Goal: Communication & Community: Answer question/provide support

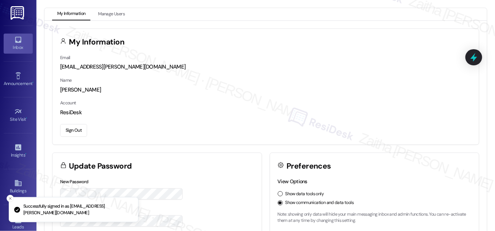
click at [27, 44] on div "Inbox" at bounding box center [18, 47] width 36 height 7
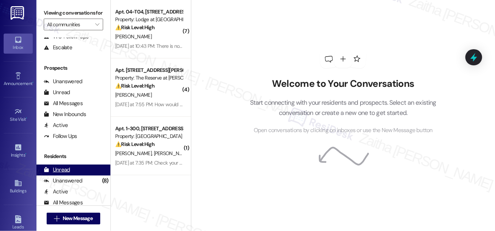
scroll to position [139, 0]
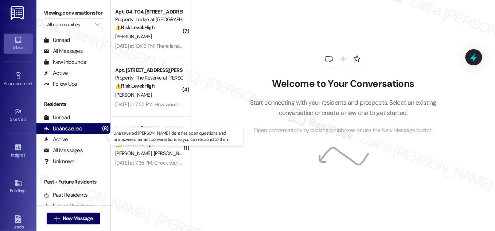
click at [67, 132] on div "Unanswered" at bounding box center [63, 129] width 39 height 8
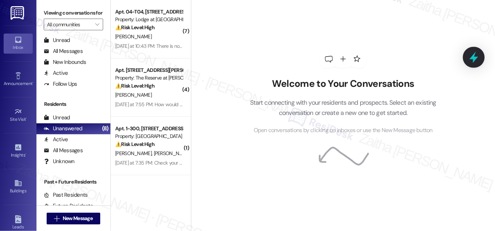
click at [476, 59] on icon at bounding box center [473, 57] width 9 height 11
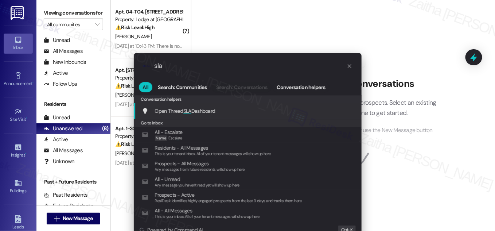
type input "sla"
click at [194, 107] on span "Open Thread SLA Dashboard" at bounding box center [185, 110] width 60 height 7
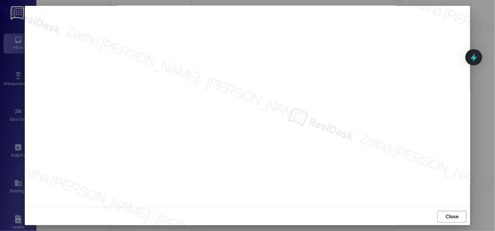
scroll to position [8, 0]
click at [454, 212] on span "Close" at bounding box center [451, 216] width 13 height 8
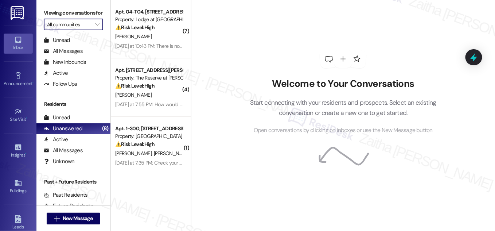
click at [88, 30] on input "All communities" at bounding box center [69, 25] width 44 height 12
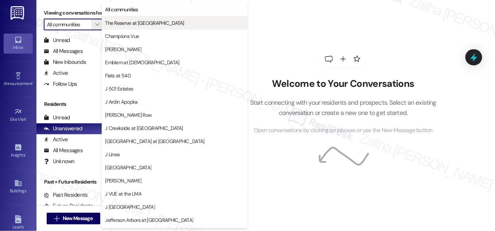
click at [131, 20] on span "The Reserve at [GEOGRAPHIC_DATA]" at bounding box center [144, 22] width 79 height 7
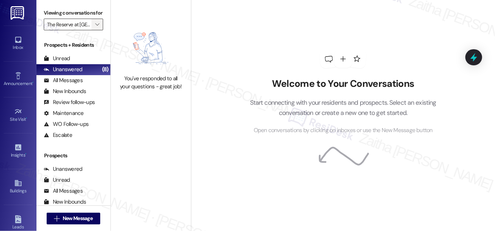
click at [94, 30] on span "" at bounding box center [97, 25] width 7 height 12
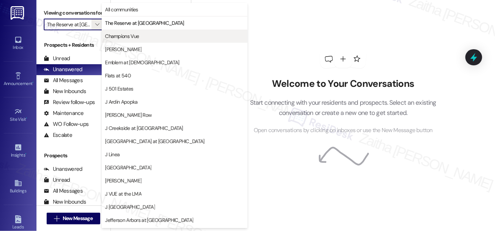
scroll to position [0, 12]
click at [120, 36] on span "Champions Vue" at bounding box center [122, 35] width 34 height 7
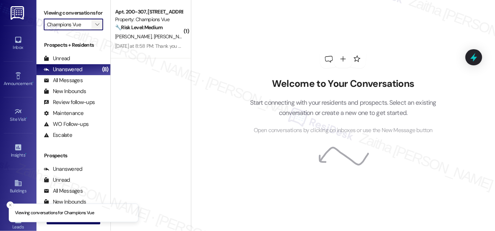
click at [91, 30] on button "" at bounding box center [97, 25] width 12 height 12
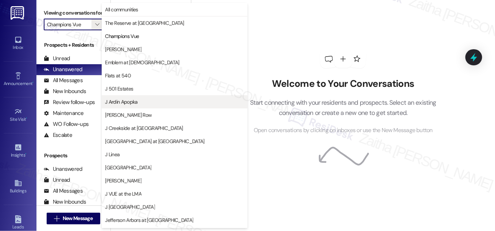
click at [135, 103] on span "J Ardin Apopka" at bounding box center [121, 101] width 32 height 7
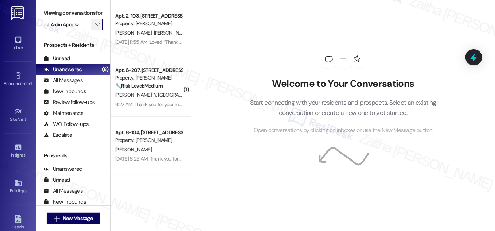
click at [95, 27] on icon "" at bounding box center [97, 24] width 4 height 6
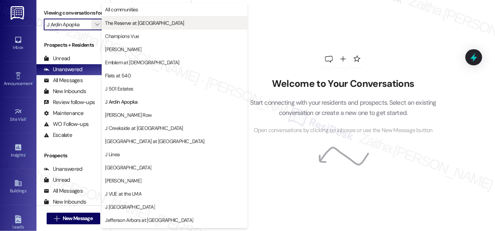
click at [151, 24] on span "The Reserve at [GEOGRAPHIC_DATA]" at bounding box center [144, 22] width 79 height 7
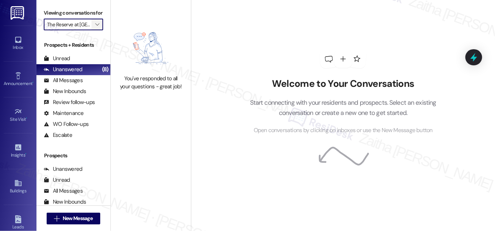
click at [95, 27] on icon "" at bounding box center [97, 24] width 4 height 6
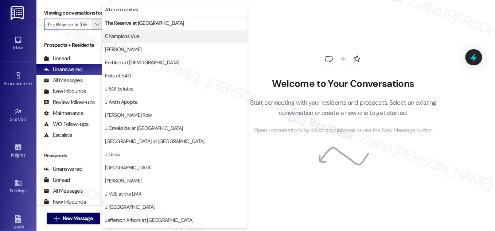
scroll to position [0, 12]
click at [140, 34] on span "Champions Vue" at bounding box center [174, 35] width 139 height 7
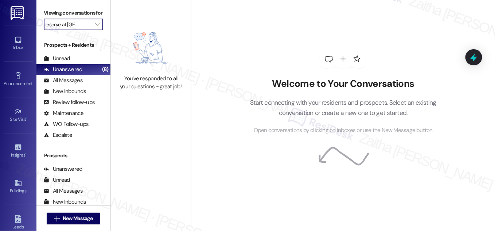
type input "Champions Vue"
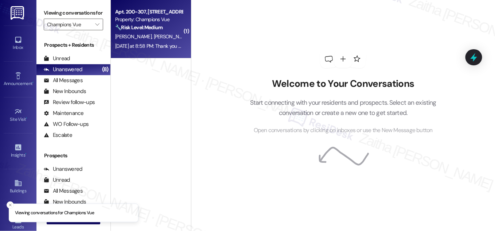
click at [174, 31] on div "🔧 Risk Level: Medium The resident reports bugs (ants, roaches, spiders) and a m…" at bounding box center [148, 28] width 67 height 8
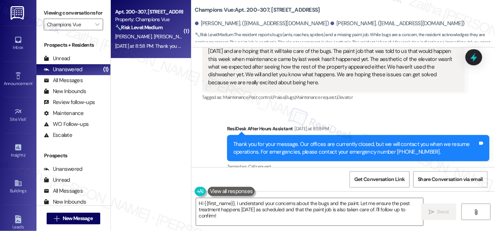
scroll to position [344, 0]
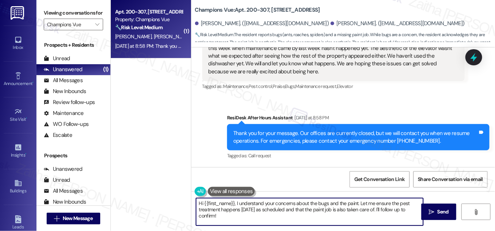
click at [235, 202] on textarea "Hi {{first_name}}, I understand your concerns about the bugs and the paint. Let…" at bounding box center [309, 211] width 227 height 27
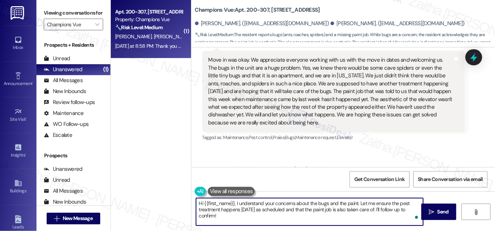
scroll to position [277, 0]
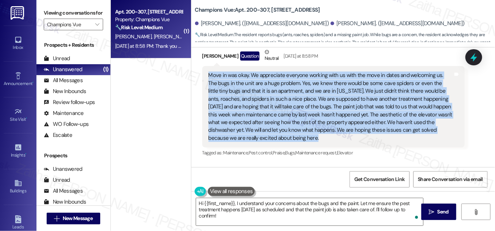
drag, startPoint x: 204, startPoint y: 71, endPoint x: 274, endPoint y: 138, distance: 96.8
click at [274, 138] on div "Move in was okay. We appreciate everyone working with us with the move in dates…" at bounding box center [333, 106] width 262 height 81
click at [274, 138] on div "Move in was okay. We appreciate everyone working with us with the move in dates…" at bounding box center [330, 106] width 244 height 70
drag, startPoint x: 203, startPoint y: 74, endPoint x: 265, endPoint y: 138, distance: 89.1
click at [265, 138] on div "Move in was okay. We appreciate everyone working with us with the move in dates…" at bounding box center [333, 106] width 262 height 81
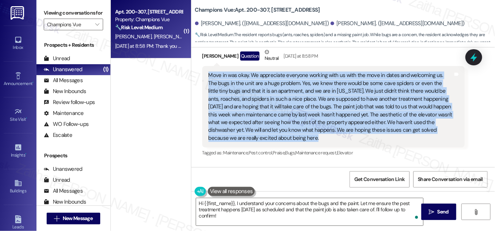
copy div "Move in was okay. We appreciate everyone working with us with the move in dates…"
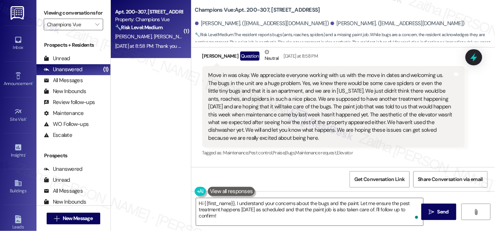
click at [367, 58] on div "[PERSON_NAME] Question Neutral [DATE] at 8:58 PM" at bounding box center [333, 57] width 262 height 18
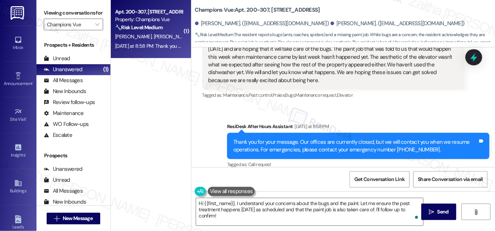
scroll to position [344, 0]
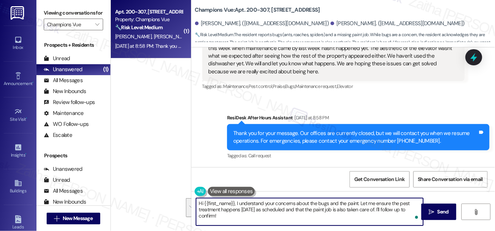
drag, startPoint x: 233, startPoint y: 202, endPoint x: 238, endPoint y: 217, distance: 16.0
click at [238, 217] on textarea "Hi {{first_name}}, I understand your concerns about the bugs and the paint. Let…" at bounding box center [309, 211] width 227 height 27
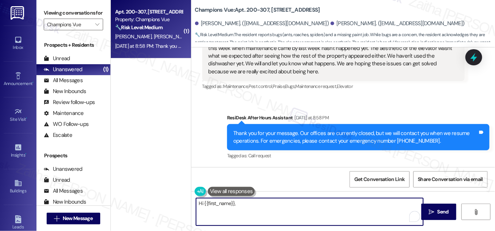
paste textarea "Good morning, and thank you for sharing this detailed feedback. I’m glad to hea…"
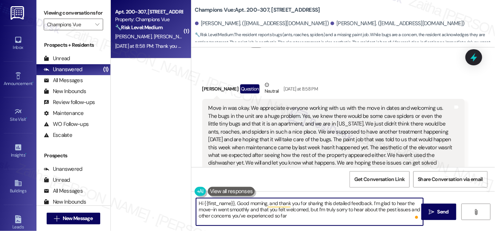
scroll to position [244, 0]
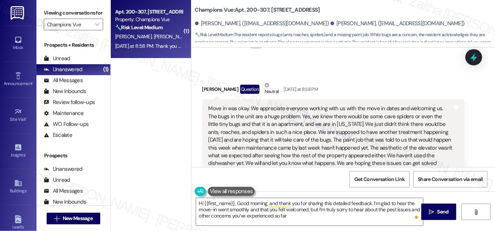
click at [207, 90] on div "[PERSON_NAME] Question Neutral [DATE] at 8:58 PM" at bounding box center [333, 90] width 262 height 18
copy div "Urika"
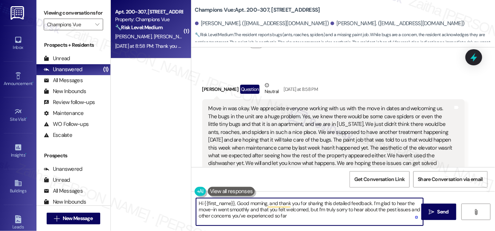
click at [223, 202] on textarea "Hi {{first_name}}, Good morning, and thank you for sharing this detailed feedba…" at bounding box center [309, 211] width 227 height 27
click at [225, 202] on textarea "Hi {{first_name}}, Good morning, and thank you for sharing this detailed feedba…" at bounding box center [309, 211] width 227 height 27
paste textarea "Urika"
type textarea "Hi [PERSON_NAME], Good morning, and thank you for sharing this detailed feedbac…"
drag, startPoint x: 195, startPoint y: 201, endPoint x: 292, endPoint y: 224, distance: 99.5
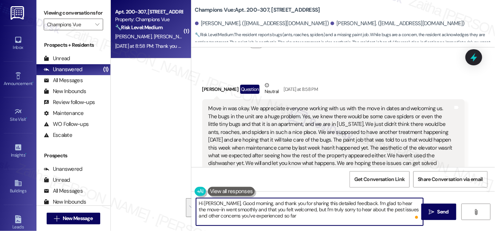
click at [292, 224] on textarea "Hi [PERSON_NAME], Good morning, and thank you for sharing this detailed feedbac…" at bounding box center [309, 211] width 227 height 27
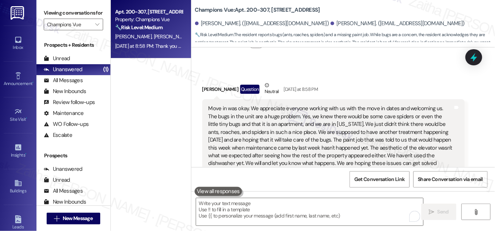
click at [207, 87] on div "[PERSON_NAME] Question Neutral [DATE] at 8:58 PM" at bounding box center [333, 90] width 262 height 18
copy div "Urika"
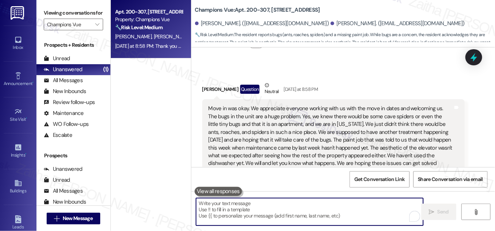
click at [215, 200] on textarea "To enrich screen reader interactions, please activate Accessibility in Grammarl…" at bounding box center [309, 211] width 227 height 27
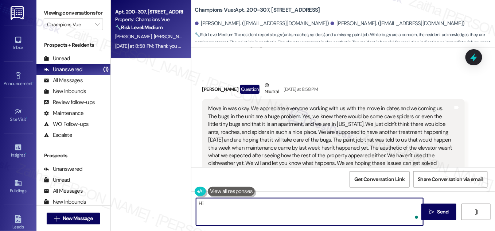
paste textarea "Urika"
paste textarea "Good morning, and thank you for sharing this detailed feedback. I’m glad to hea…"
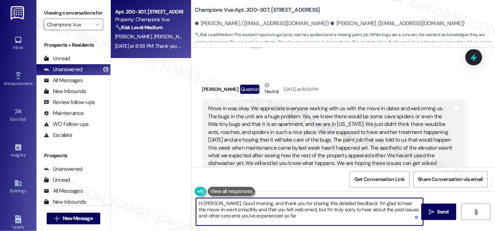
click at [217, 203] on textarea "Hi [PERSON_NAME], Good morning, and thank you for sharing this detailed feedbac…" at bounding box center [309, 211] width 227 height 27
click at [257, 202] on textarea "Hi [PERSON_NAME], good morning, and thank you for sharing this detailed feedbac…" at bounding box center [309, 211] width 227 height 27
click at [303, 214] on textarea "Hi [PERSON_NAME], good morning! Thank you for sharing this detailed feedback. I…" at bounding box center [309, 211] width 227 height 27
type textarea "Hi [PERSON_NAME], good morning! Thank you for sharing this detailed feedback. I…"
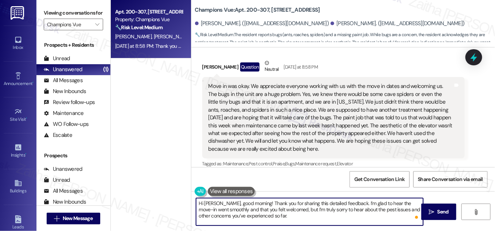
scroll to position [277, 0]
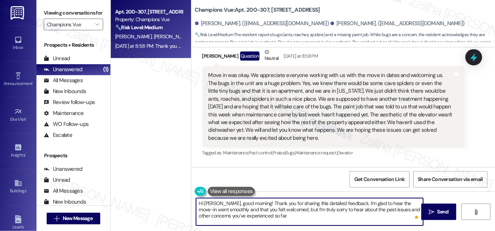
click at [231, 193] on button at bounding box center [231, 190] width 47 height 9
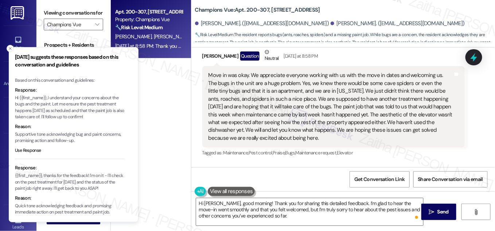
click at [9, 48] on icon "Close toast" at bounding box center [10, 48] width 4 height 4
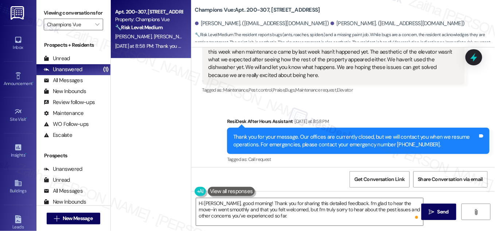
scroll to position [344, 0]
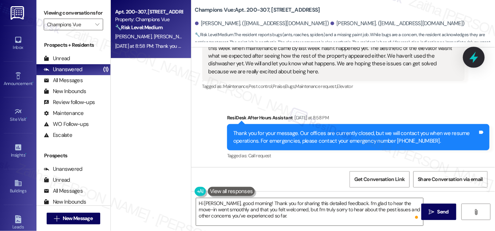
click at [469, 62] on icon at bounding box center [473, 57] width 12 height 12
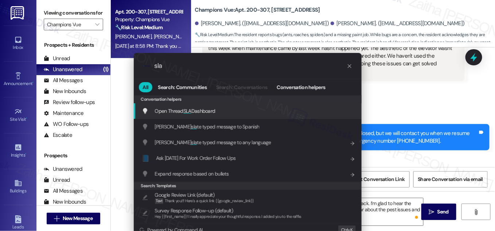
type input "sla"
click at [196, 106] on div "Open Thread SLA Dashboard Add shortcut" at bounding box center [248, 111] width 228 height 16
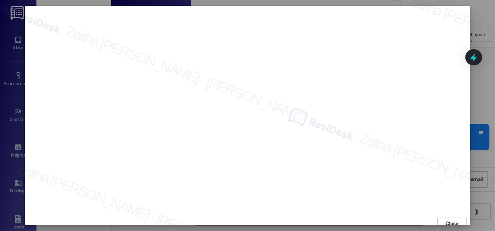
scroll to position [4, 0]
click at [450, 218] on span "Close" at bounding box center [451, 219] width 13 height 8
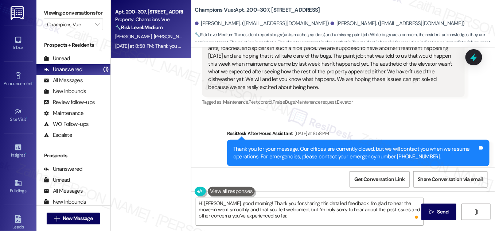
scroll to position [344, 0]
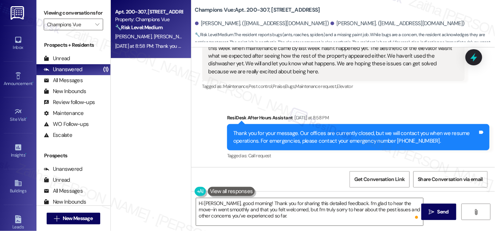
click at [395, 102] on div "Sent via SMS ResiDesk After Hours Assistant [DATE] at 8:58 PM Thank you for you…" at bounding box center [342, 131] width 303 height 69
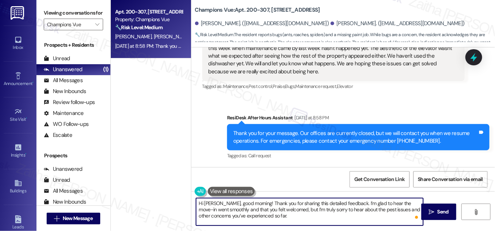
click at [298, 215] on textarea "Hi [PERSON_NAME], good morning! Thank you for sharing this detailed feedback. I…" at bounding box center [309, 211] width 227 height 27
paste textarea "I’ll relay this to the team and follow up on the paint job and elevator. Hopefu…"
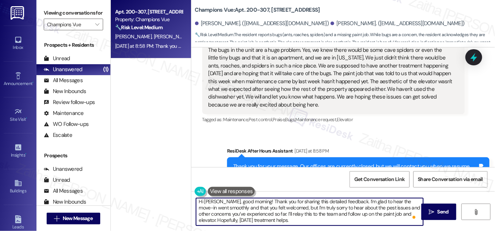
scroll to position [0, 0]
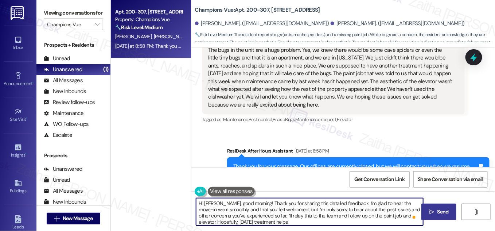
type textarea "Hi [PERSON_NAME], good morning! Thank you for sharing this detailed feedback. I…"
click at [445, 210] on span "Send" at bounding box center [442, 212] width 11 height 8
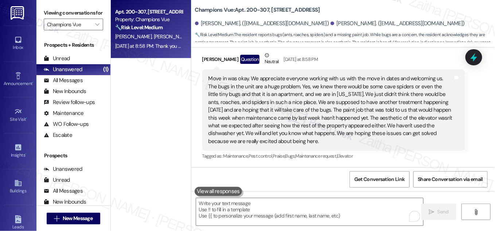
scroll to position [418, 0]
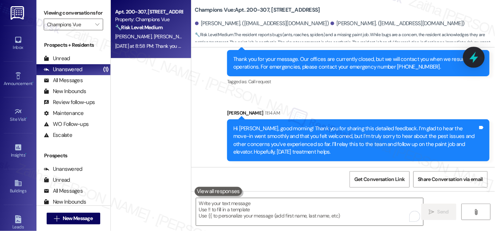
click at [469, 60] on icon at bounding box center [473, 57] width 12 height 12
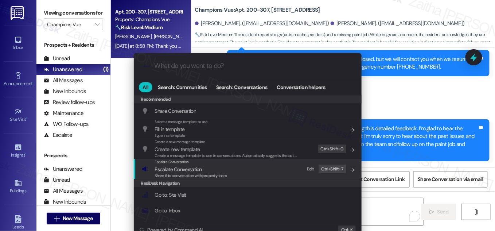
click at [184, 171] on span "Escalate Conversation" at bounding box center [178, 169] width 47 height 7
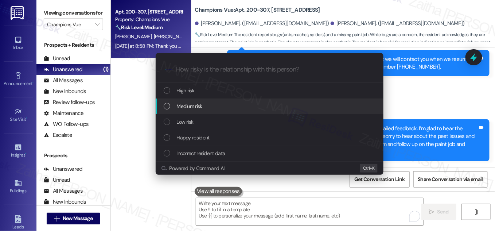
click at [200, 106] on span "Medium risk" at bounding box center [189, 106] width 25 height 8
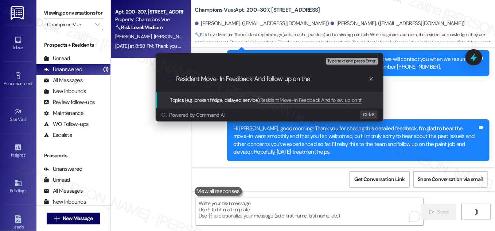
scroll to position [0, 0]
drag, startPoint x: 255, startPoint y: 77, endPoint x: 331, endPoint y: 79, distance: 76.1
click at [331, 79] on input "Resident Move-In Feedback And follow up on the" at bounding box center [272, 79] width 192 height 8
paste input "Pest & Maintenance Issues"
type input "Resident Move-In Feedback - Pest & Maintenance Issues"
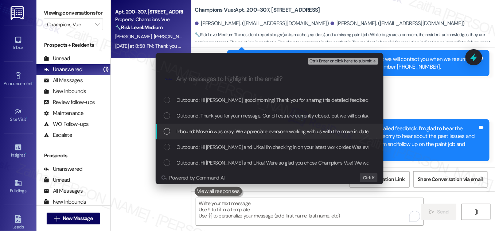
click at [164, 133] on div "List of options" at bounding box center [167, 131] width 7 height 7
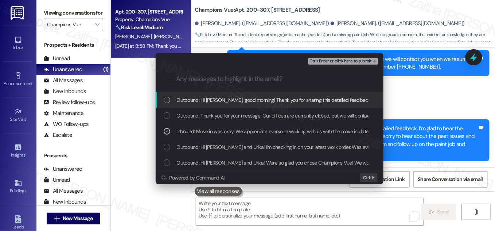
click at [347, 62] on span "Ctrl+Enter or click here to submit" at bounding box center [340, 61] width 62 height 5
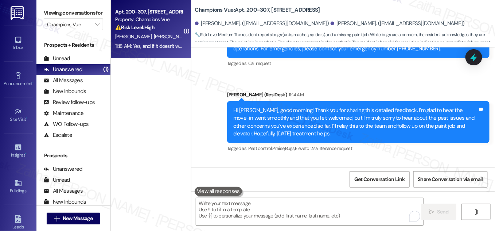
scroll to position [495, 0]
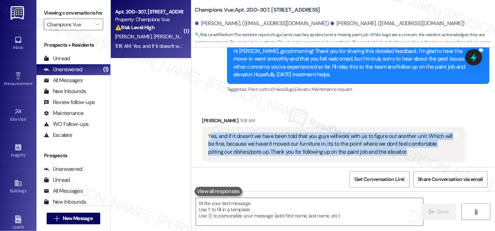
drag, startPoint x: 208, startPoint y: 135, endPoint x: 404, endPoint y: 150, distance: 196.9
click at [404, 150] on div "Yes, and if it doesn't we have been told that you guys will work with us to fig…" at bounding box center [330, 143] width 244 height 23
click at [403, 159] on div "Yes, and if it doesn't we have been told that you guys will work with us to fig…" at bounding box center [333, 144] width 262 height 34
drag, startPoint x: 206, startPoint y: 129, endPoint x: 389, endPoint y: 153, distance: 185.1
click at [389, 153] on div "Yes, and if it doesn't we have been told that you guys will work with us to fig…" at bounding box center [333, 144] width 262 height 34
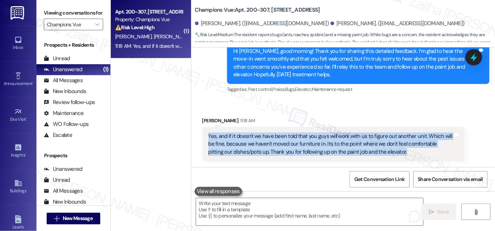
copy div "Yes, and if it doesn't we have been told that you guys will work with us to fig…"
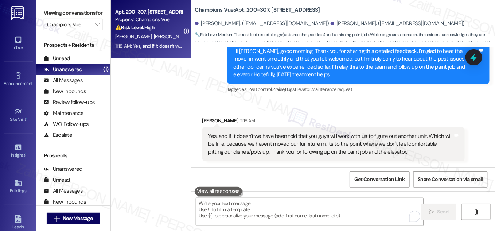
click at [300, 106] on div "Received via SMS [PERSON_NAME] 11:18 AM Yes, and if it doesn't we have been tol…" at bounding box center [342, 133] width 303 height 66
click at [86, 30] on input "Champions Vue" at bounding box center [69, 25] width 44 height 12
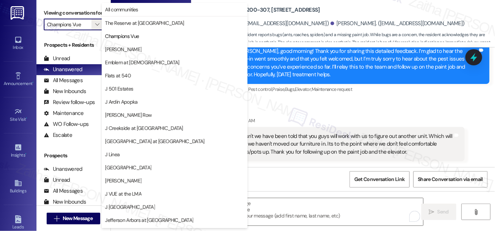
click at [329, 120] on div "[PERSON_NAME] 11:18 AM" at bounding box center [333, 122] width 262 height 10
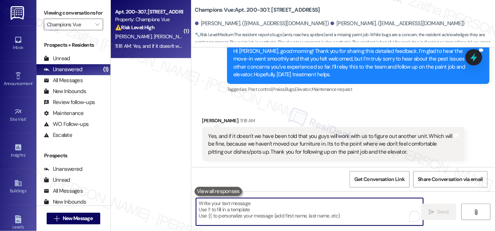
click at [244, 209] on textarea "To enrich screen reader interactions, please activate Accessibility in Grammarl…" at bounding box center [309, 211] width 227 height 27
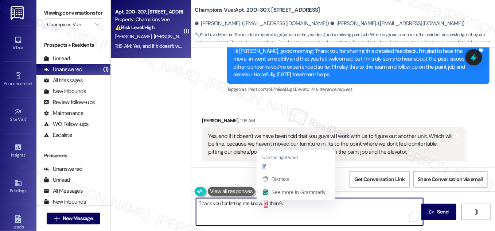
click at [265, 202] on textarea "Thank you for letting me know. Id there's" at bounding box center [309, 211] width 227 height 27
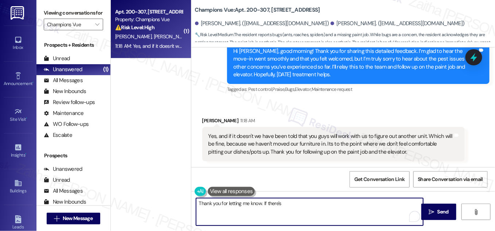
click at [300, 206] on textarea "Thank you for letting me know. If there's" at bounding box center [309, 211] width 227 height 27
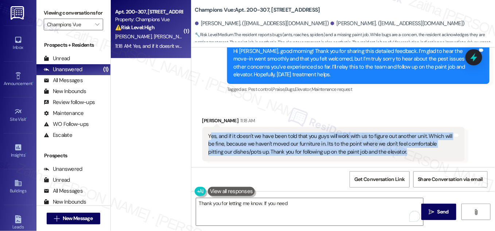
drag, startPoint x: 208, startPoint y: 134, endPoint x: 404, endPoint y: 148, distance: 196.4
click at [404, 148] on div "Yes, and if it doesn't we have been told that you guys will work with us to fig…" at bounding box center [330, 143] width 244 height 23
copy div "es, and if it doesn't we have been told that you guys will work with us to figu…"
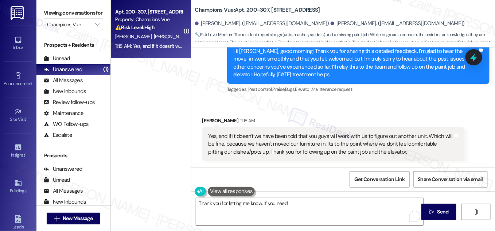
click at [288, 201] on textarea "Thank you for letting me know. If you need" at bounding box center [309, 211] width 227 height 27
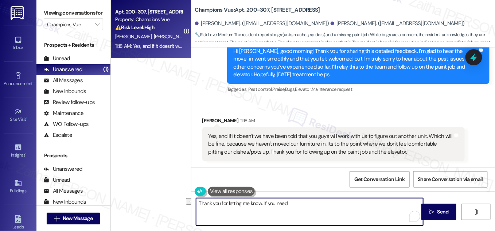
drag, startPoint x: 292, startPoint y: 202, endPoint x: 275, endPoint y: 219, distance: 23.7
click at [185, 203] on div "( 1 ) Apt. 200-307, 101 Champions Vue Loop Property: Champions Vue ⚠️ Risk Leve…" at bounding box center [303, 115] width 384 height 231
paste textarea "I understand, and I appreciate you letting me know."
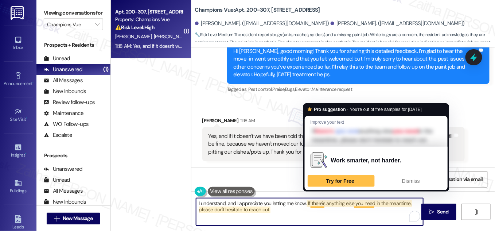
click at [312, 203] on textarea "I understand, and I appreciate you letting me know. If there's anything else yo…" at bounding box center [309, 211] width 227 height 27
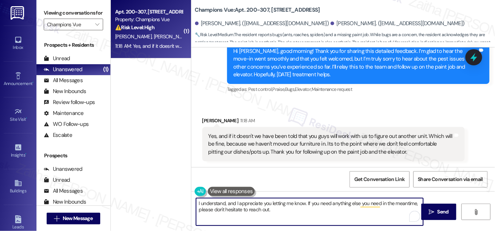
click at [378, 200] on textarea "I understand, and I appreciate you letting me know. If you need anything else y…" at bounding box center [309, 211] width 227 height 27
type textarea "I understand, and I appreciate you letting me know. If you need anything else i…"
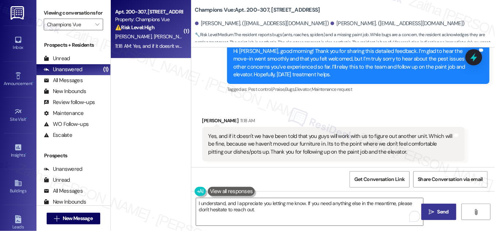
click at [445, 212] on span "Send" at bounding box center [442, 212] width 11 height 8
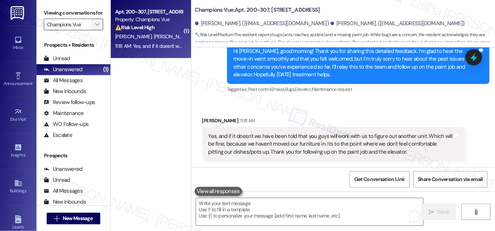
scroll to position [495, 0]
click at [94, 30] on span "" at bounding box center [97, 25] width 7 height 12
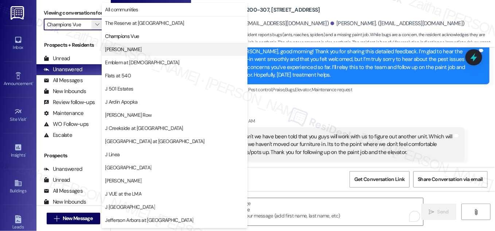
click at [119, 53] on button "[PERSON_NAME]" at bounding box center [175, 49] width 146 height 13
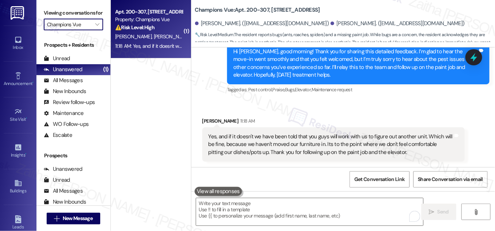
type input "[PERSON_NAME]"
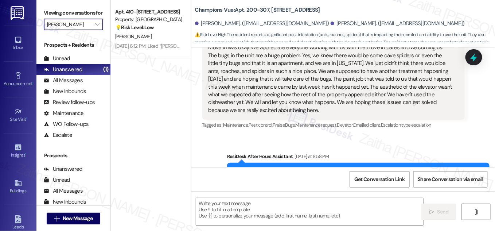
type textarea "Fetching suggested responses. Please feel free to read through the conversation…"
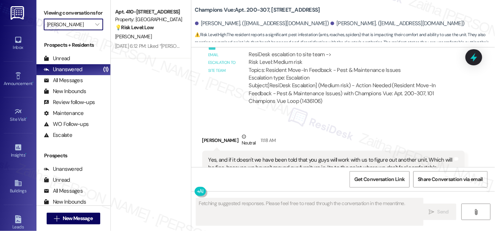
scroll to position [611, 0]
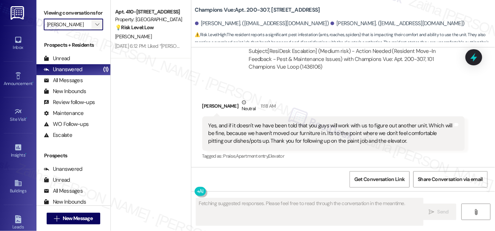
click at [91, 30] on button "" at bounding box center [97, 25] width 12 height 12
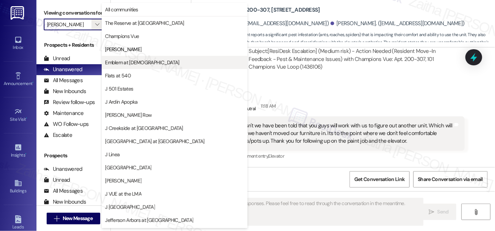
click at [144, 64] on span "Emblem at [DEMOGRAPHIC_DATA]" at bounding box center [142, 62] width 74 height 7
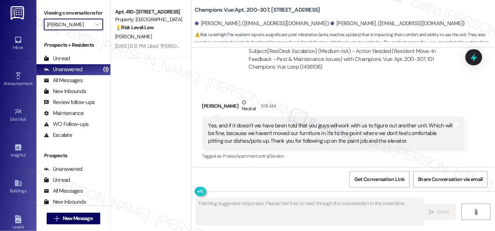
type input "Emblem at [DEMOGRAPHIC_DATA]"
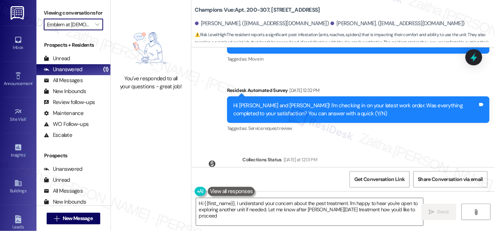
type textarea "Hi {{first_name}}, I understand your concern about the pest treatment. I'm happ…"
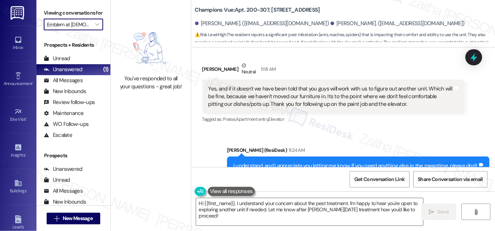
scroll to position [680, 0]
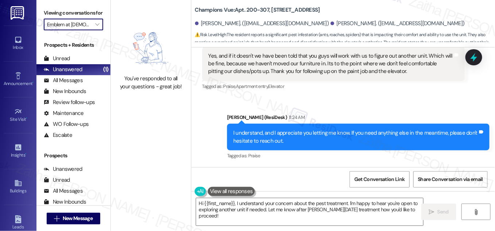
click at [78, 30] on input "Emblem at [DEMOGRAPHIC_DATA]" at bounding box center [69, 25] width 44 height 12
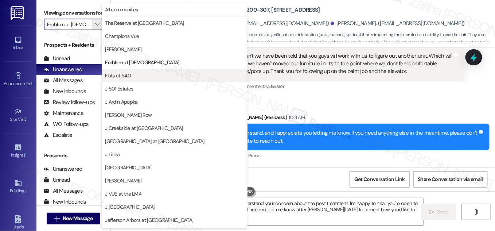
click at [124, 74] on span "Flats at 540" at bounding box center [118, 75] width 26 height 7
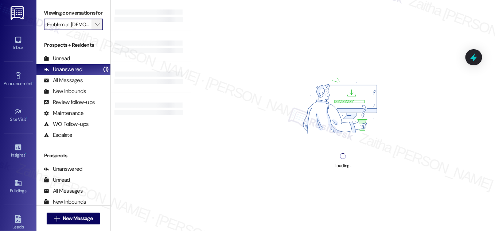
type input "Flats at 540"
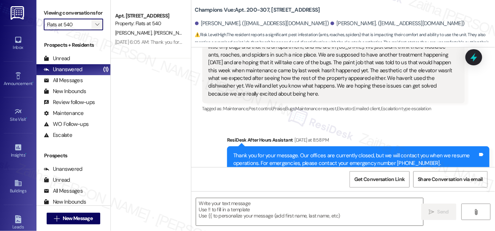
type textarea "Fetching suggested responses. Please feel free to read through the conversation…"
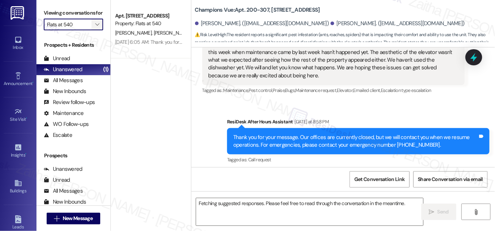
click at [95, 27] on icon "" at bounding box center [97, 24] width 4 height 6
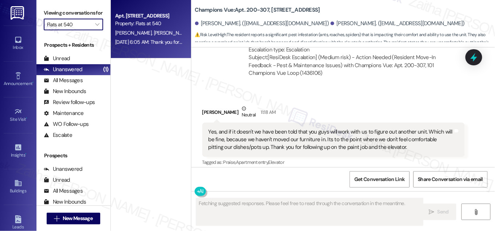
scroll to position [611, 0]
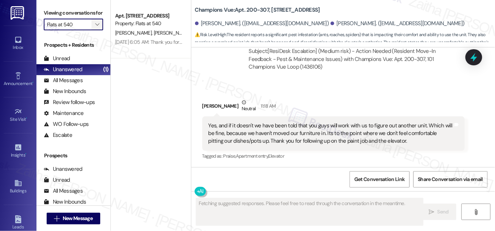
click at [96, 27] on icon "" at bounding box center [97, 24] width 4 height 6
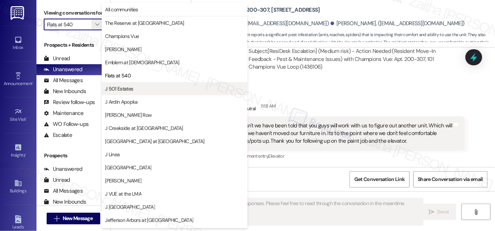
click at [135, 88] on span "J 501 Estates" at bounding box center [174, 88] width 139 height 7
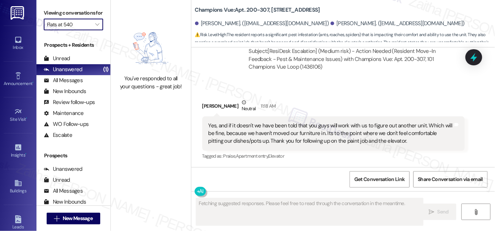
type input "J 501 Estates"
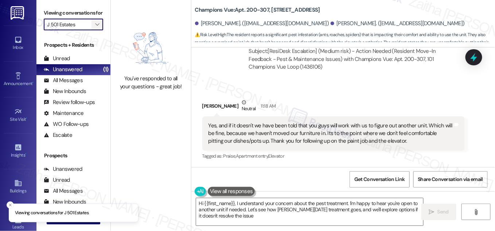
type textarea "Hi {{first_name}}, I understand your concern about the pest treatment. I'm happ…"
click at [95, 27] on icon "" at bounding box center [97, 24] width 4 height 6
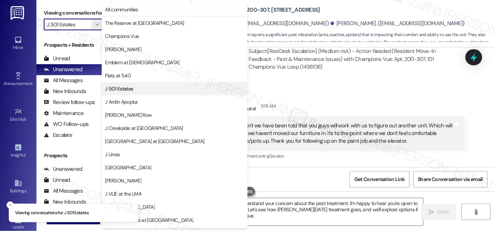
click at [143, 90] on span "J 501 Estates" at bounding box center [174, 88] width 139 height 7
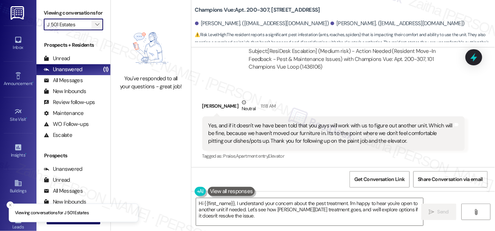
click at [95, 27] on icon "" at bounding box center [97, 24] width 4 height 6
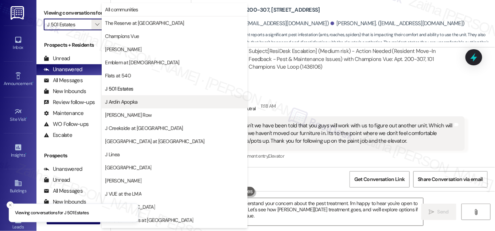
click at [141, 97] on button "J Ardin Apopka" at bounding box center [175, 101] width 146 height 13
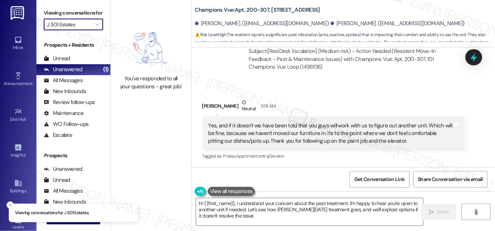
type input "J Ardin Apopka"
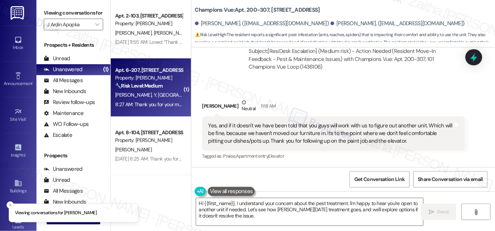
click at [165, 90] on div "[PERSON_NAME] Y. [GEOGRAPHIC_DATA]" at bounding box center [148, 94] width 69 height 9
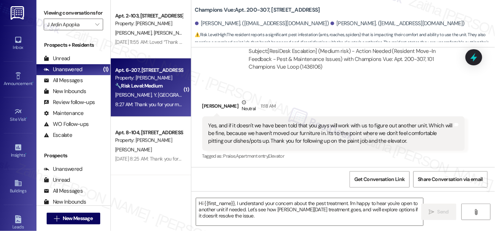
type textarea "Fetching suggested responses. Please feel free to read through the conversation…"
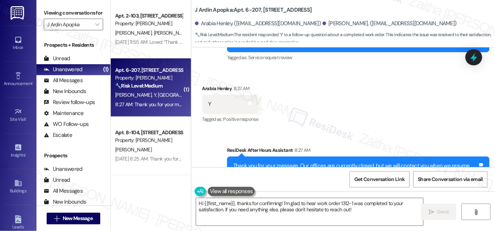
scroll to position [1762, 0]
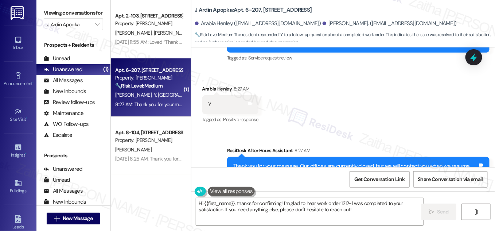
click at [202, 88] on div "Arabia [GEOGRAPHIC_DATA] 8:27 AM" at bounding box center [230, 90] width 56 height 10
click at [203, 88] on div "Arabia [GEOGRAPHIC_DATA] 8:27 AM" at bounding box center [230, 90] width 56 height 10
copy div "Arabia"
click at [225, 202] on textarea "Hi {{first_name}}, thanks for confirming! I'm glad to hear work order 1312-1 wa…" at bounding box center [309, 211] width 227 height 27
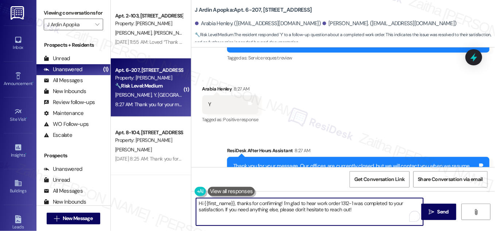
click at [225, 202] on textarea "Hi {{first_name}}, thanks for confirming! I'm glad to hear work order 1312-1 wa…" at bounding box center [309, 211] width 227 height 27
paste textarea "Arabia"
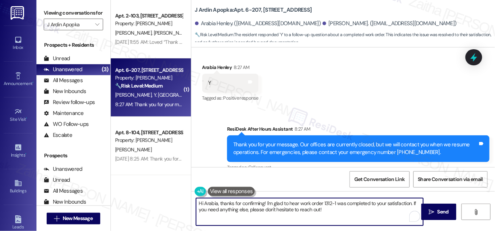
scroll to position [1795, 0]
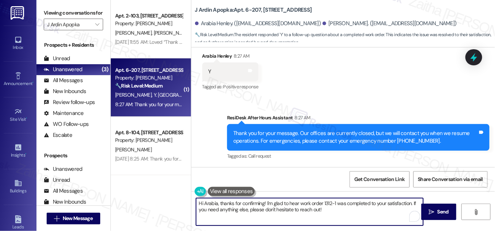
click at [324, 202] on textarea "Hi Arabia, thanks for confirming! I'm glad to hear work order 1312-1 was comple…" at bounding box center [309, 211] width 227 height 27
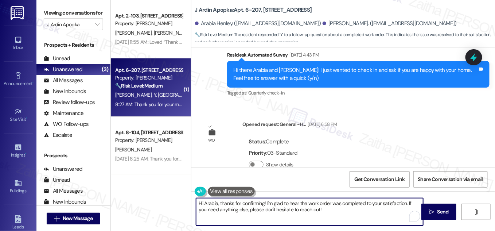
scroll to position [1431, 0]
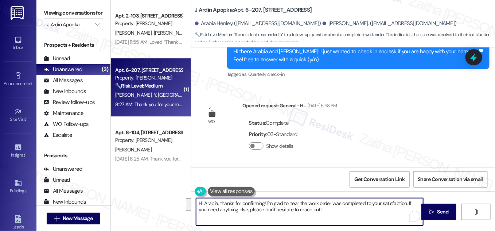
drag, startPoint x: 407, startPoint y: 202, endPoint x: 404, endPoint y: 208, distance: 6.2
click at [404, 208] on textarea "Hi Arabia, thanks for confirming! I'm glad to hear the work order was completed…" at bounding box center [309, 211] width 227 height 27
paste textarea "We'd also love to hear your thoughts. Has {{property}} lived up to your expecta…"
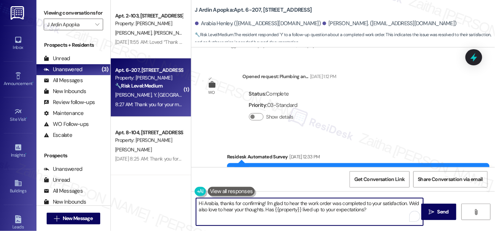
scroll to position [1795, 0]
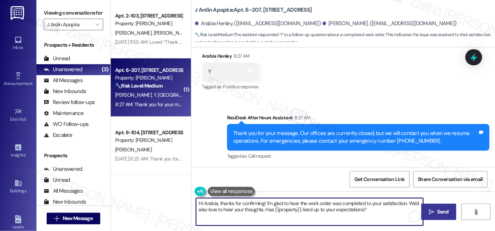
type textarea "Hi Arabia, thanks for confirming! I'm glad to hear the work order was completed…"
click at [440, 210] on span "Send" at bounding box center [442, 212] width 11 height 8
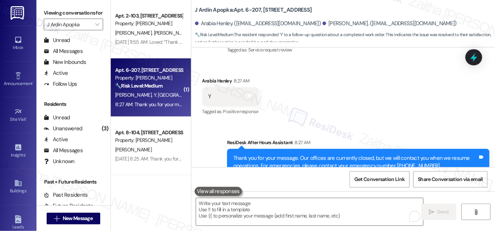
scroll to position [1854, 0]
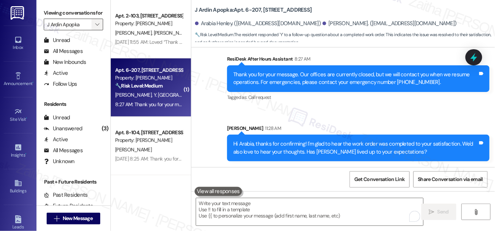
click at [95, 27] on icon "" at bounding box center [97, 24] width 4 height 6
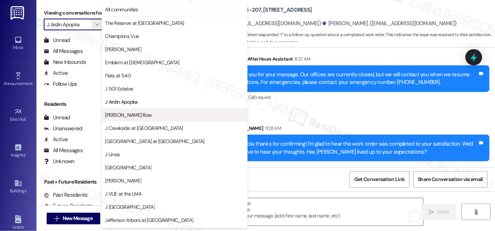
click at [150, 119] on button "[PERSON_NAME] Row" at bounding box center [175, 114] width 146 height 13
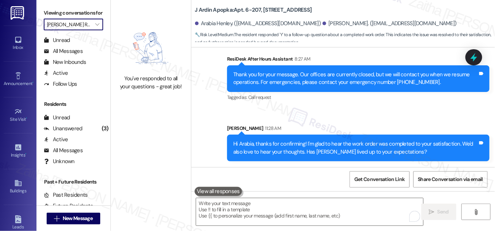
click at [87, 30] on input "[PERSON_NAME] Row" at bounding box center [69, 25] width 44 height 12
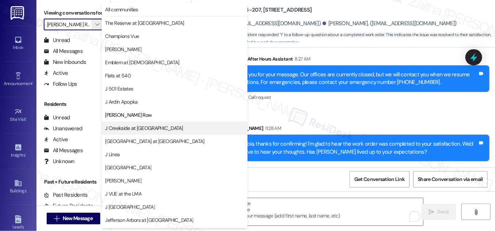
click at [153, 127] on span "J Creekside at [GEOGRAPHIC_DATA]" at bounding box center [174, 127] width 139 height 7
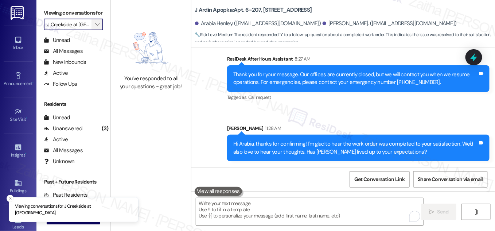
click at [91, 30] on button "" at bounding box center [97, 25] width 12 height 12
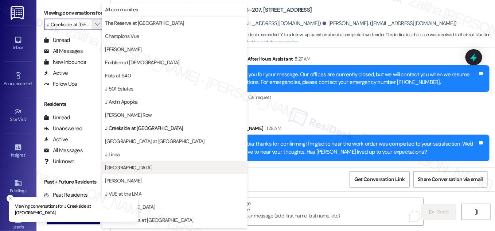
scroll to position [118, 0]
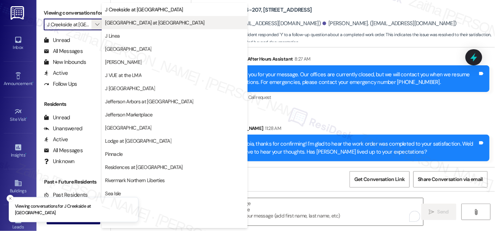
click at [155, 21] on span "[GEOGRAPHIC_DATA] at [GEOGRAPHIC_DATA]" at bounding box center [154, 22] width 99 height 7
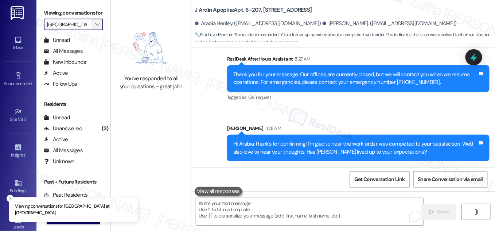
click at [99, 30] on span "" at bounding box center [97, 25] width 7 height 12
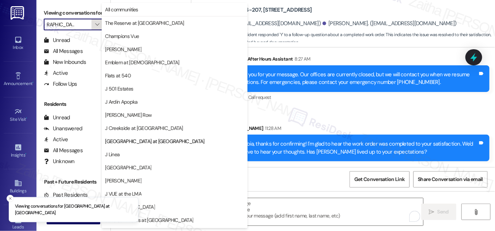
scroll to position [118, 0]
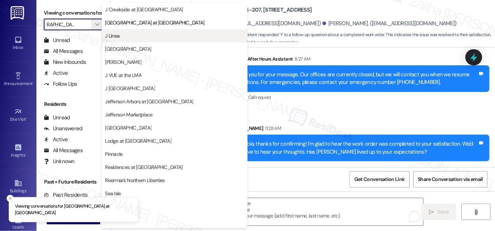
click at [132, 32] on button "J Linea" at bounding box center [175, 35] width 146 height 13
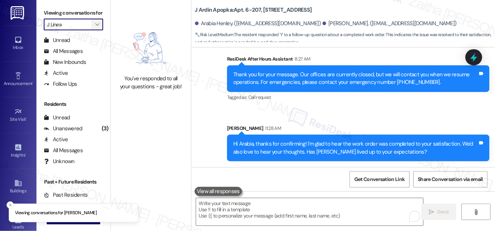
click at [94, 30] on span "" at bounding box center [97, 25] width 7 height 12
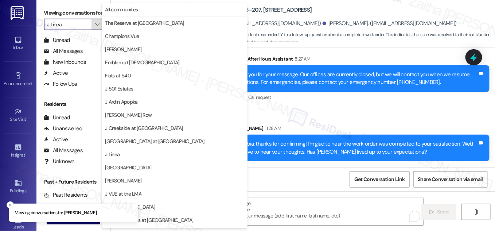
scroll to position [118, 0]
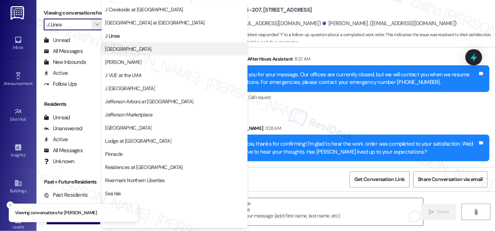
click at [134, 51] on span "[GEOGRAPHIC_DATA]" at bounding box center [128, 48] width 46 height 7
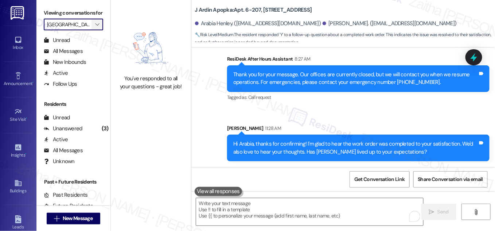
click at [95, 27] on icon "" at bounding box center [97, 24] width 4 height 6
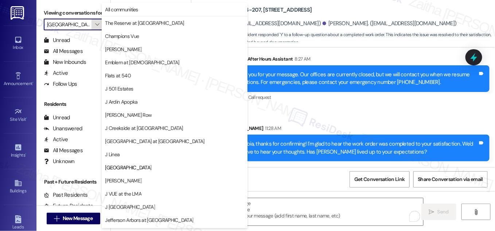
scroll to position [118, 0]
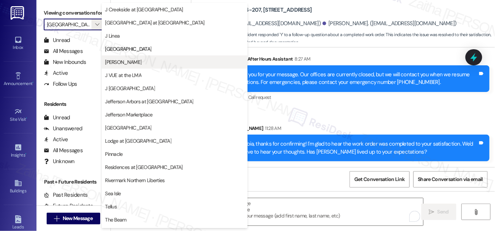
click at [140, 65] on span "[PERSON_NAME]" at bounding box center [174, 61] width 139 height 7
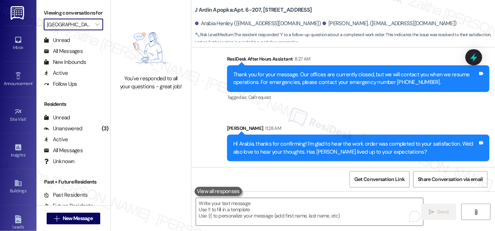
type input "[PERSON_NAME]"
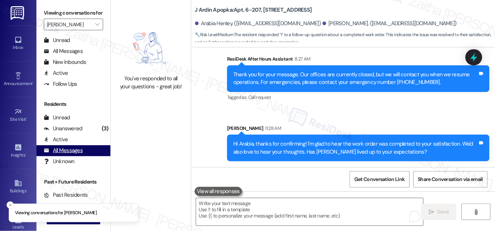
click at [69, 154] on div "All Messages" at bounding box center [63, 150] width 39 height 8
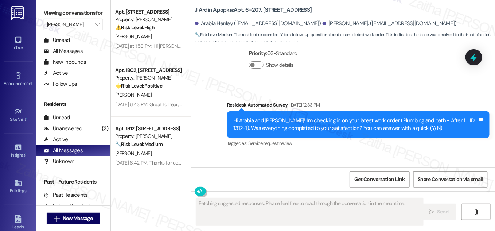
scroll to position [1725, 0]
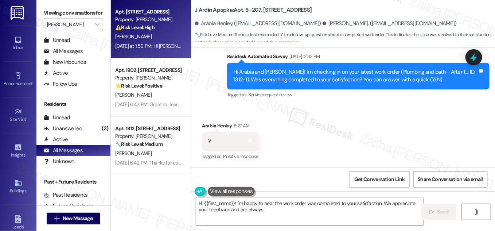
type textarea "Hi {{first_name}}! I'm happy to hear the work order was completed to your satis…"
click at [168, 38] on div "[PERSON_NAME]" at bounding box center [148, 36] width 69 height 9
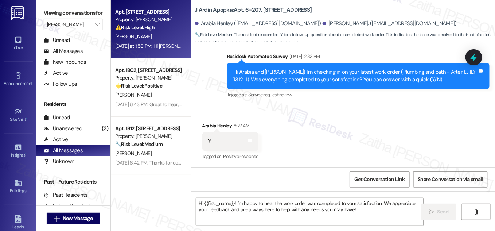
type textarea "Fetching suggested responses. Please feel free to read through the conversation…"
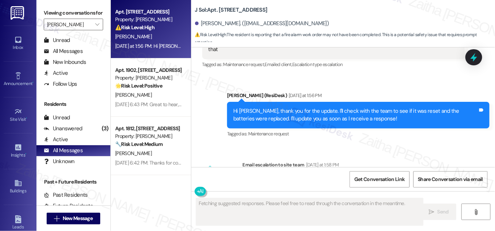
scroll to position [790, 0]
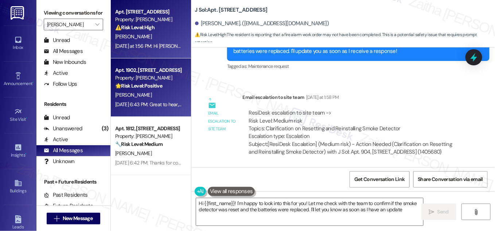
type textarea "Hi {{first_name}}! I'm happy to look into this for you! Let me check with the t…"
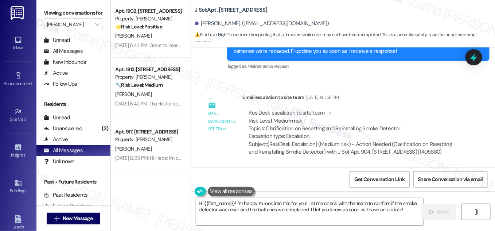
scroll to position [66, 0]
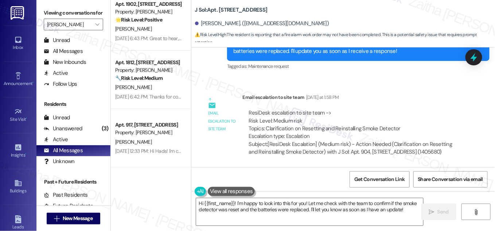
click at [387, 5] on div "J Sol: Apt. 904, [STREET_ADDRESS] Pisano. ([EMAIL_ADDRESS][DOMAIN_NAME]) ⚠️ Ris…" at bounding box center [345, 22] width 300 height 40
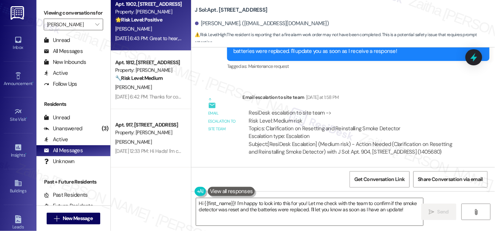
click at [162, 31] on div "[PERSON_NAME]" at bounding box center [148, 28] width 69 height 9
type textarea "Fetching suggested responses. Please feel free to read through the conversation…"
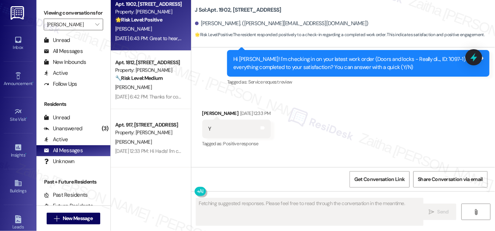
scroll to position [1649, 0]
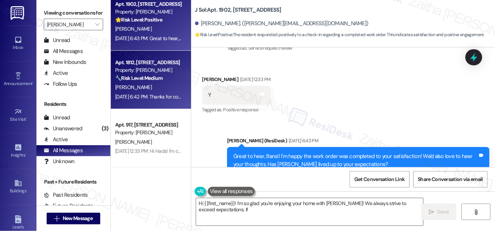
type textarea "Hi {{first_name}}! I'm so glad you're enjoying your home with [PERSON_NAME]! We…"
click at [156, 85] on div "[PERSON_NAME]" at bounding box center [148, 87] width 69 height 9
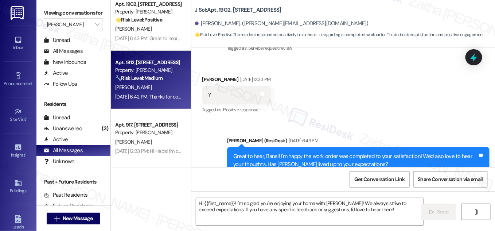
type textarea "Fetching suggested responses. Please feel free to read through the conversation…"
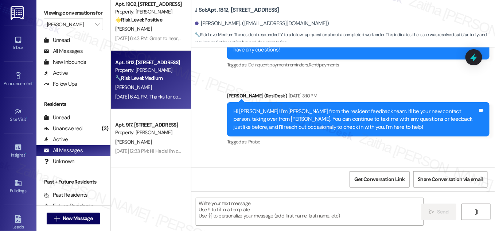
type textarea "Fetching suggested responses. Please feel free to read through the conversation…"
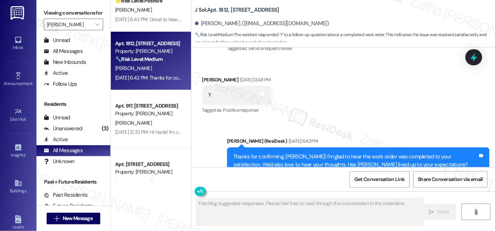
scroll to position [99, 0]
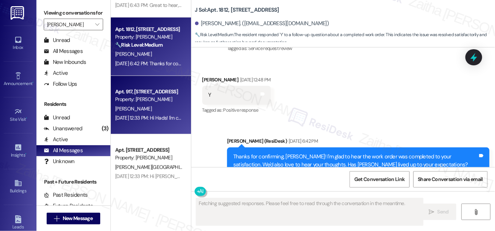
click at [160, 106] on div "[PERSON_NAME]" at bounding box center [148, 108] width 69 height 9
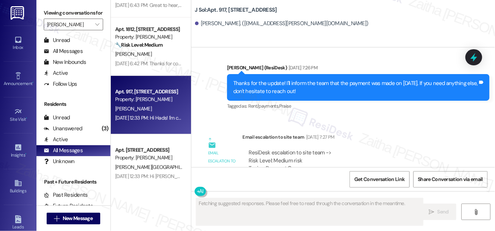
scroll to position [858, 0]
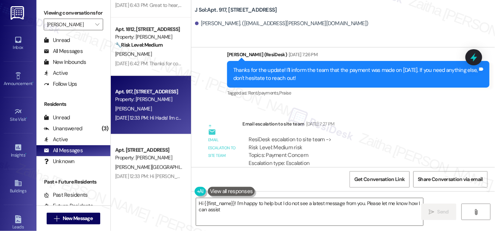
type textarea "Hi {{first_name}}! I'm happy to help but I do not see a latest message from you…"
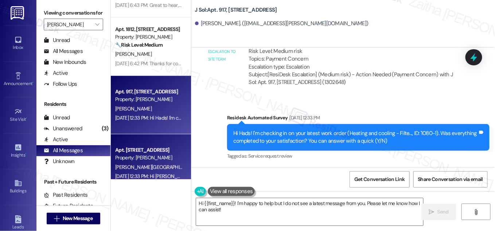
scroll to position [132, 0]
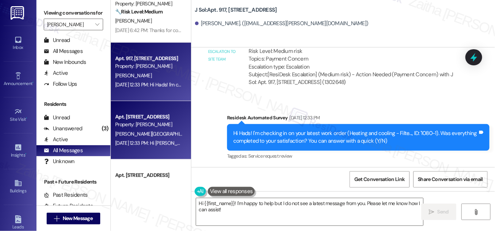
click at [161, 134] on div "[PERSON_NAME][GEOGRAPHIC_DATA]" at bounding box center [148, 133] width 69 height 9
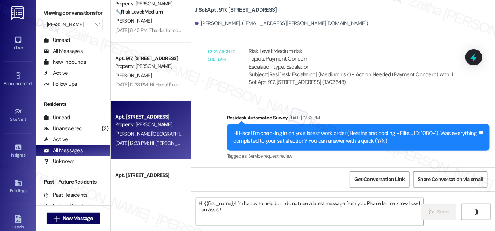
type textarea "Fetching suggested responses. Please feel free to read through the conversation…"
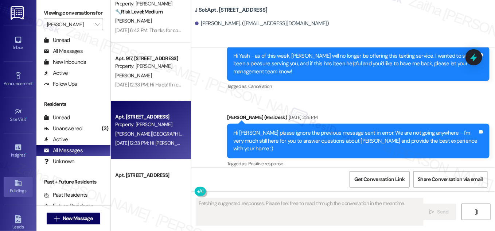
scroll to position [150, 0]
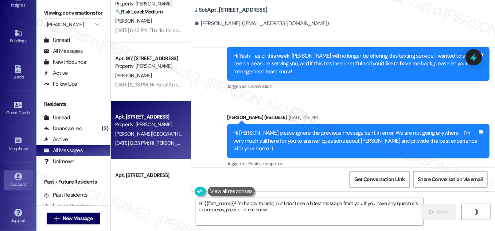
type textarea "Hi {{first_name}}! I'm happy to help, but I don't see a latest message from you…"
click at [20, 181] on div "Account" at bounding box center [18, 183] width 36 height 7
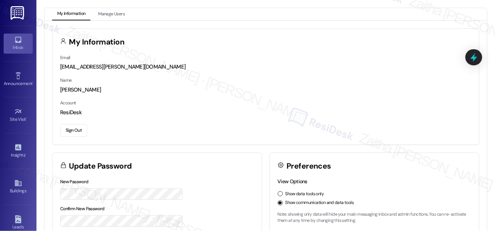
click at [17, 50] on div "Inbox" at bounding box center [18, 47] width 36 height 7
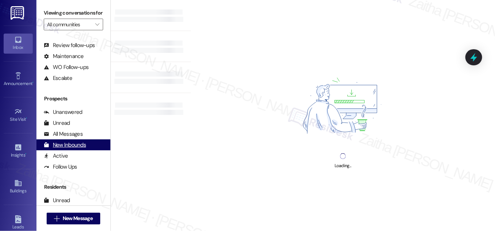
scroll to position [139, 0]
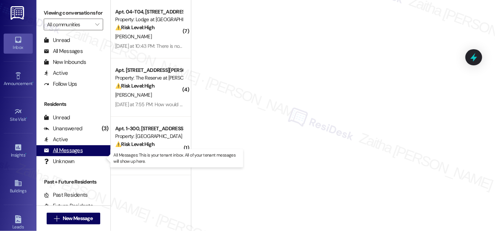
click at [76, 154] on div "All Messages" at bounding box center [63, 150] width 39 height 8
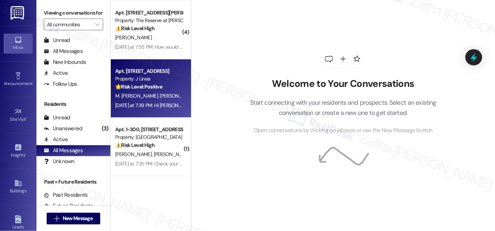
scroll to position [364, 0]
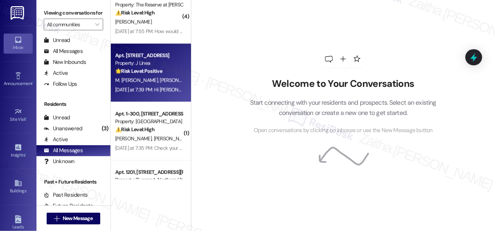
click at [173, 66] on div "Property: J Linea" at bounding box center [148, 63] width 67 height 8
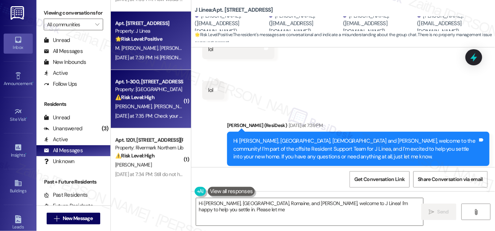
scroll to position [397, 0]
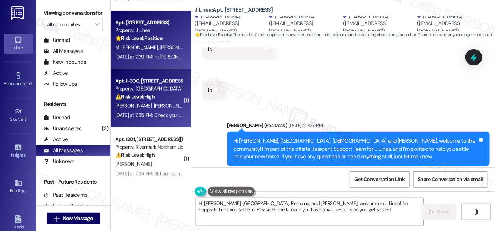
type textarea "Hi [PERSON_NAME], [GEOGRAPHIC_DATA], Romaine, and [PERSON_NAME], welcome to J L…"
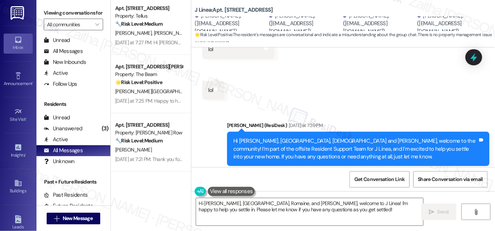
scroll to position [596, 0]
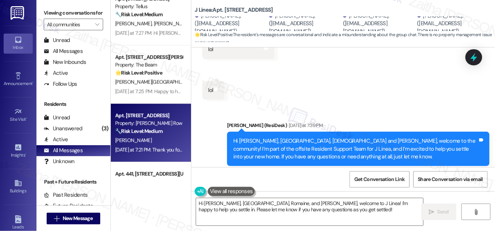
click at [161, 141] on div "[PERSON_NAME]" at bounding box center [148, 139] width 69 height 9
type textarea "Fetching suggested responses. Please feel free to read through the conversation…"
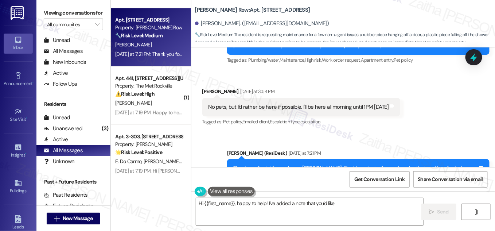
scroll to position [695, 0]
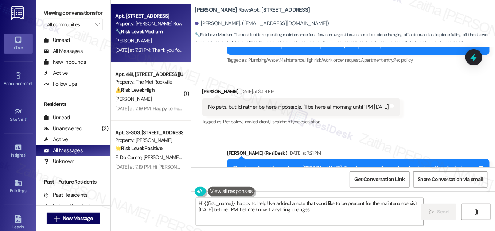
type textarea "Hi {{first_name}}, happy to help! I've added a note that you'd like to be prese…"
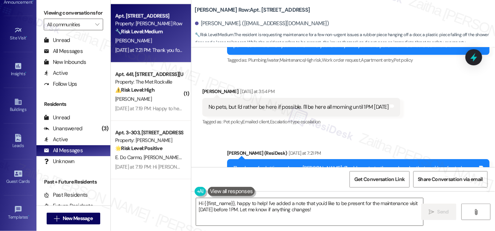
scroll to position [150, 0]
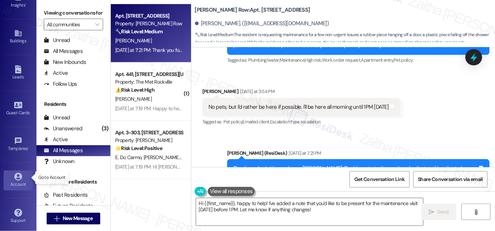
click at [22, 180] on div "Account" at bounding box center [18, 183] width 36 height 7
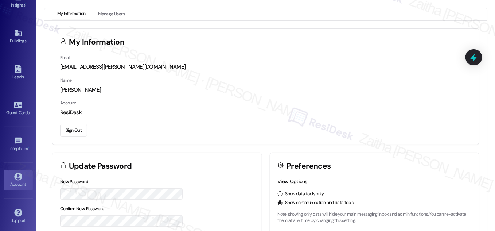
click at [66, 134] on button "Sign Out" at bounding box center [73, 130] width 27 height 13
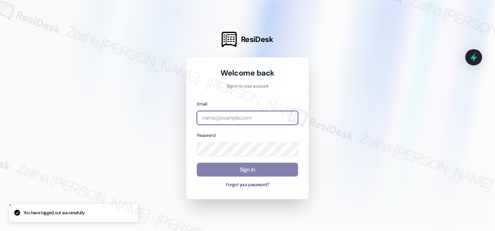
click at [251, 118] on input "email" at bounding box center [247, 118] width 101 height 14
type input "automated-surveys-meridian_management-zaitha.mae.[PERSON_NAME]@meridian_[DOMAIN…"
